Goal: Task Accomplishment & Management: Use online tool/utility

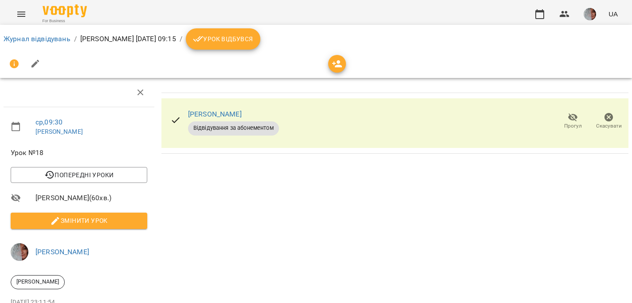
click at [204, 37] on icon "breadcrumb" at bounding box center [198, 39] width 11 height 11
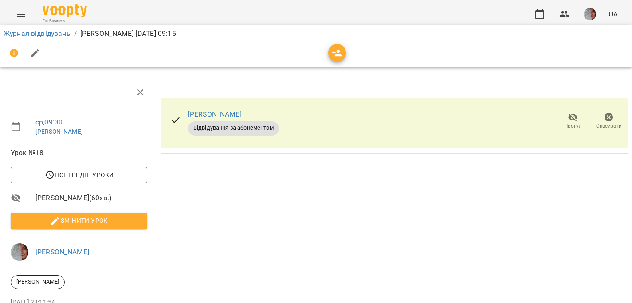
click at [592, 15] on img "button" at bounding box center [590, 14] width 12 height 12
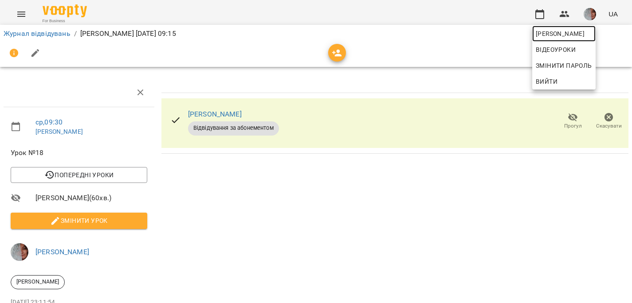
click at [586, 35] on span "[PERSON_NAME]" at bounding box center [564, 33] width 56 height 11
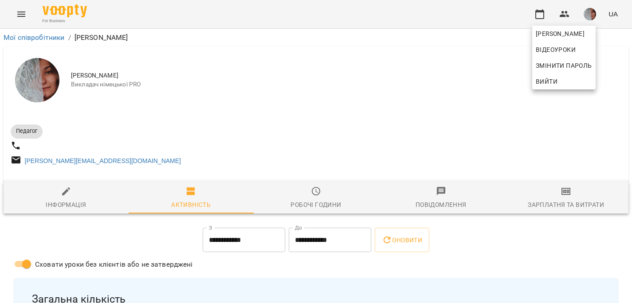
click at [566, 204] on div at bounding box center [316, 151] width 632 height 303
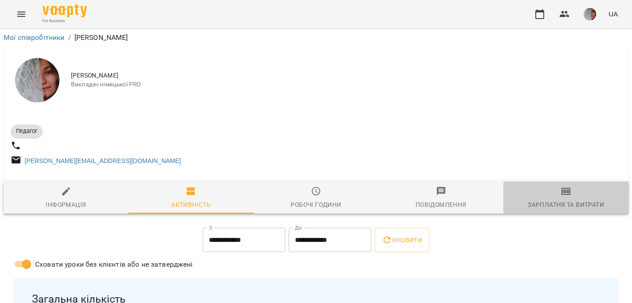
click at [566, 202] on span "Зарплатня та Витрати" at bounding box center [566, 198] width 114 height 24
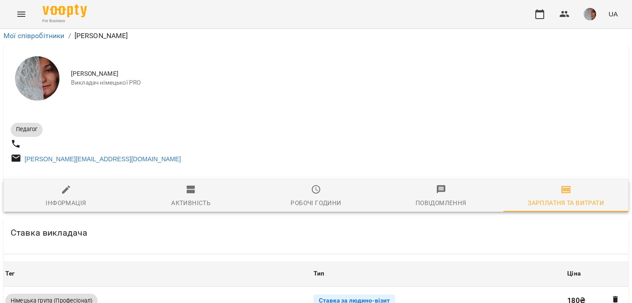
scroll to position [273, 0]
